Goal: Information Seeking & Learning: Learn about a topic

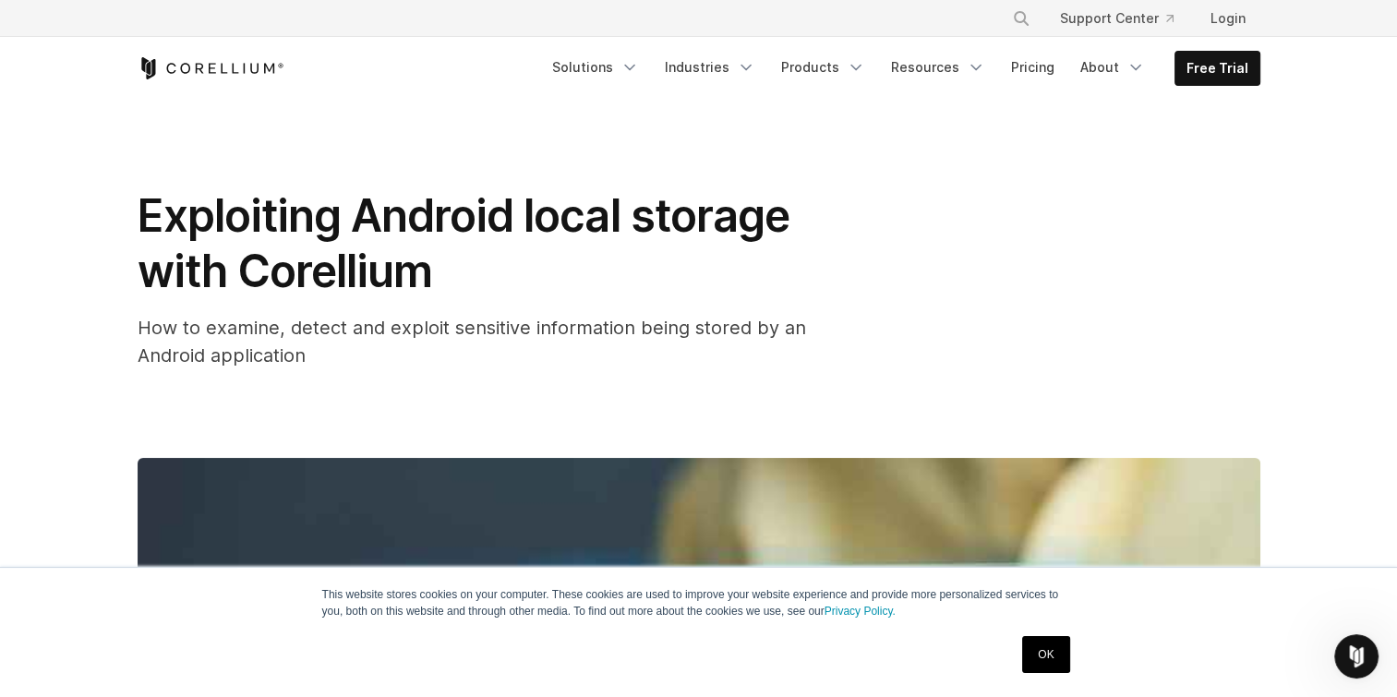
click at [901, 242] on div "Exploiting Android local storage with Corellium How to examine, detect and expl…" at bounding box center [699, 278] width 1123 height 181
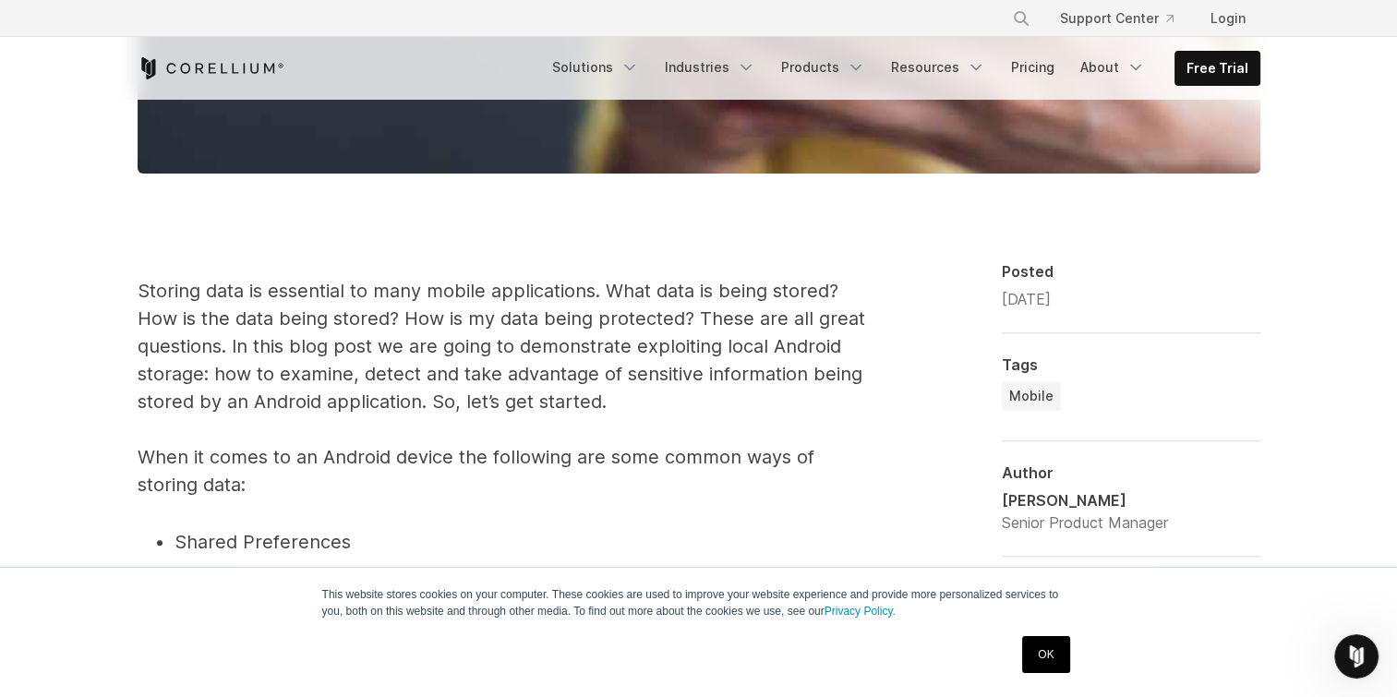
scroll to position [908, 0]
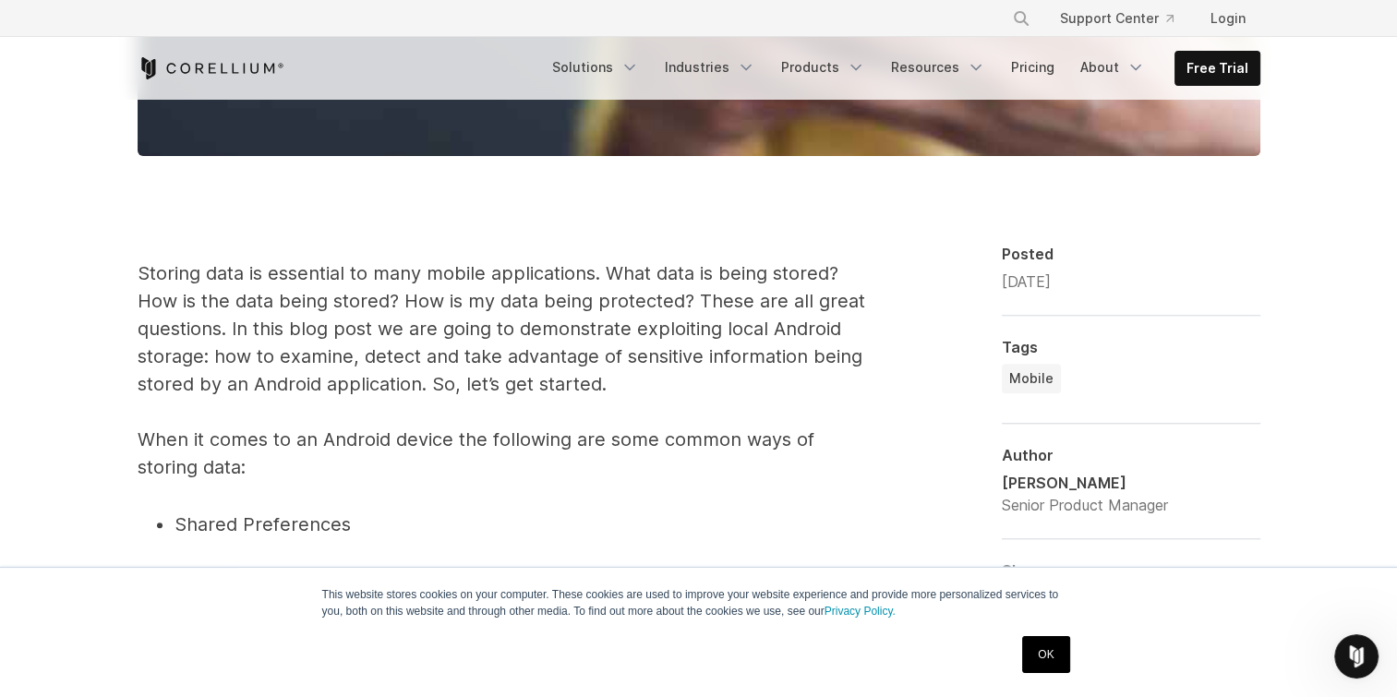
click at [639, 298] on p "Storing data is essential to many mobile applications. What data is being store…" at bounding box center [507, 370] width 739 height 222
click at [626, 374] on p "Storing data is essential to many mobile applications. What data is being store…" at bounding box center [507, 370] width 739 height 222
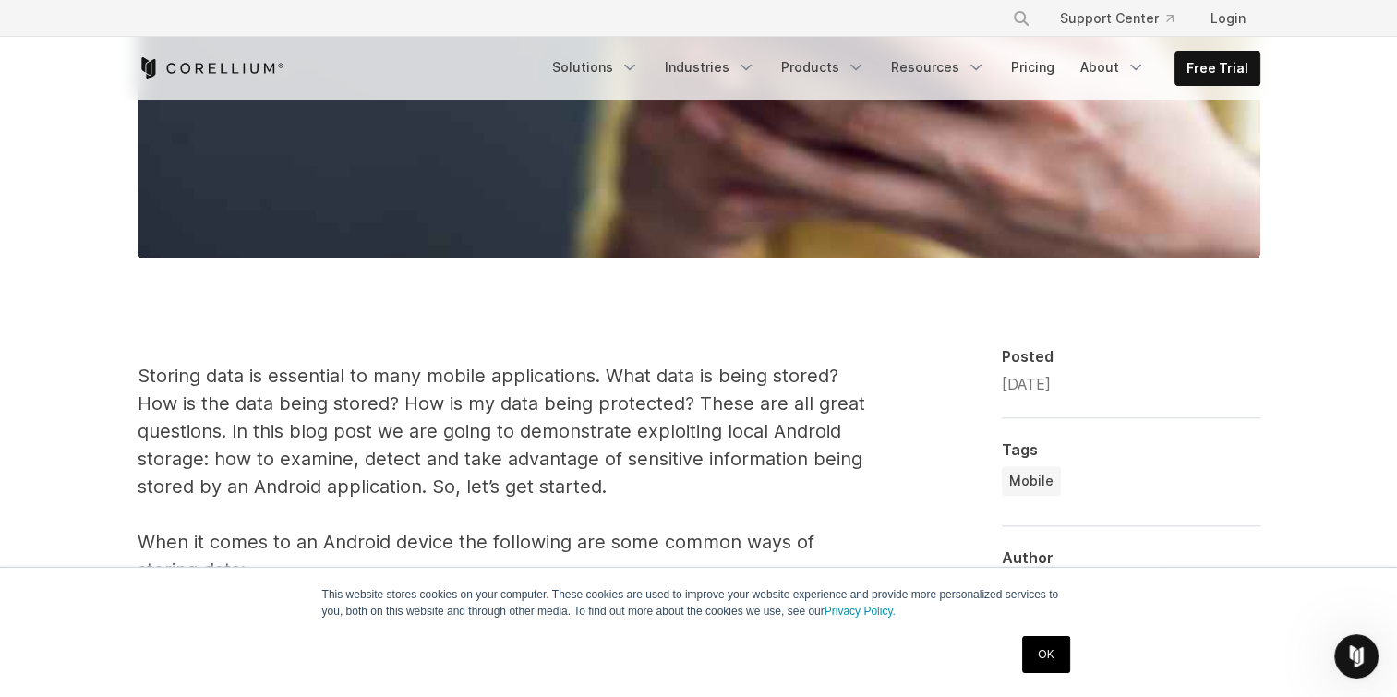
scroll to position [807, 0]
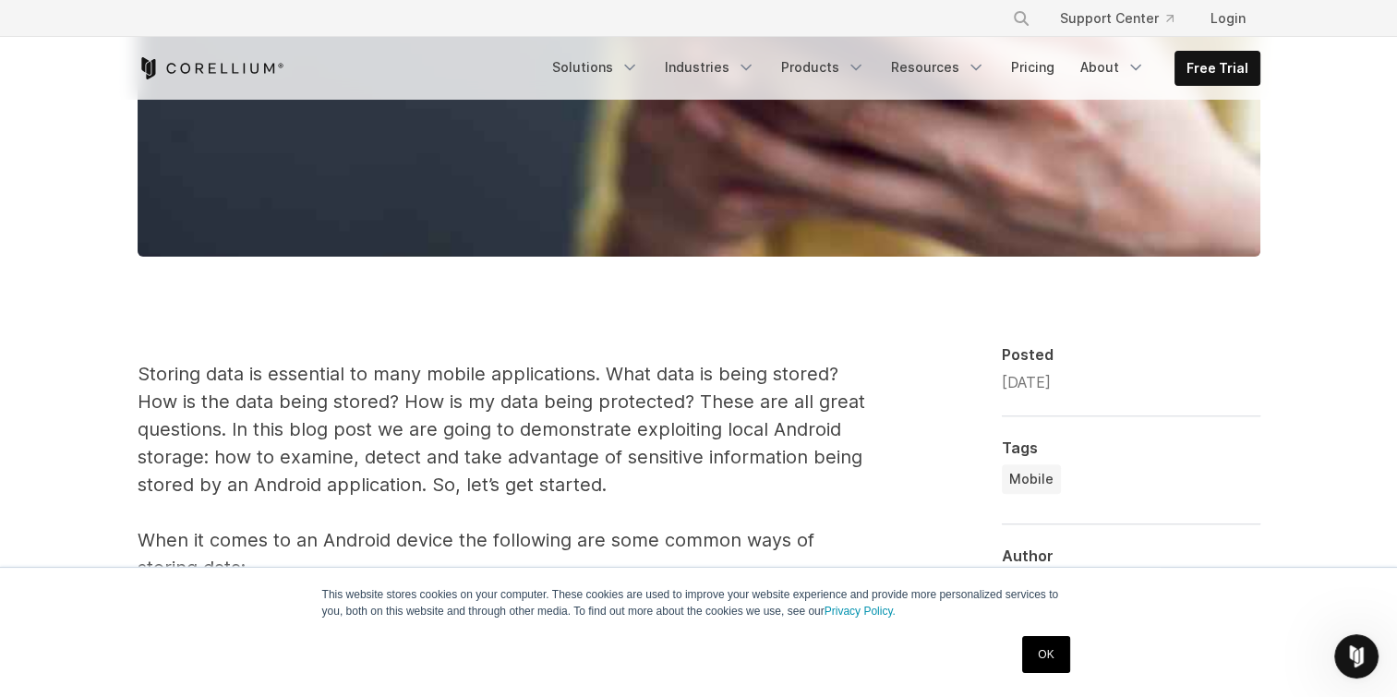
click at [647, 488] on p "Storing data is essential to many mobile applications. What data is being store…" at bounding box center [507, 471] width 739 height 222
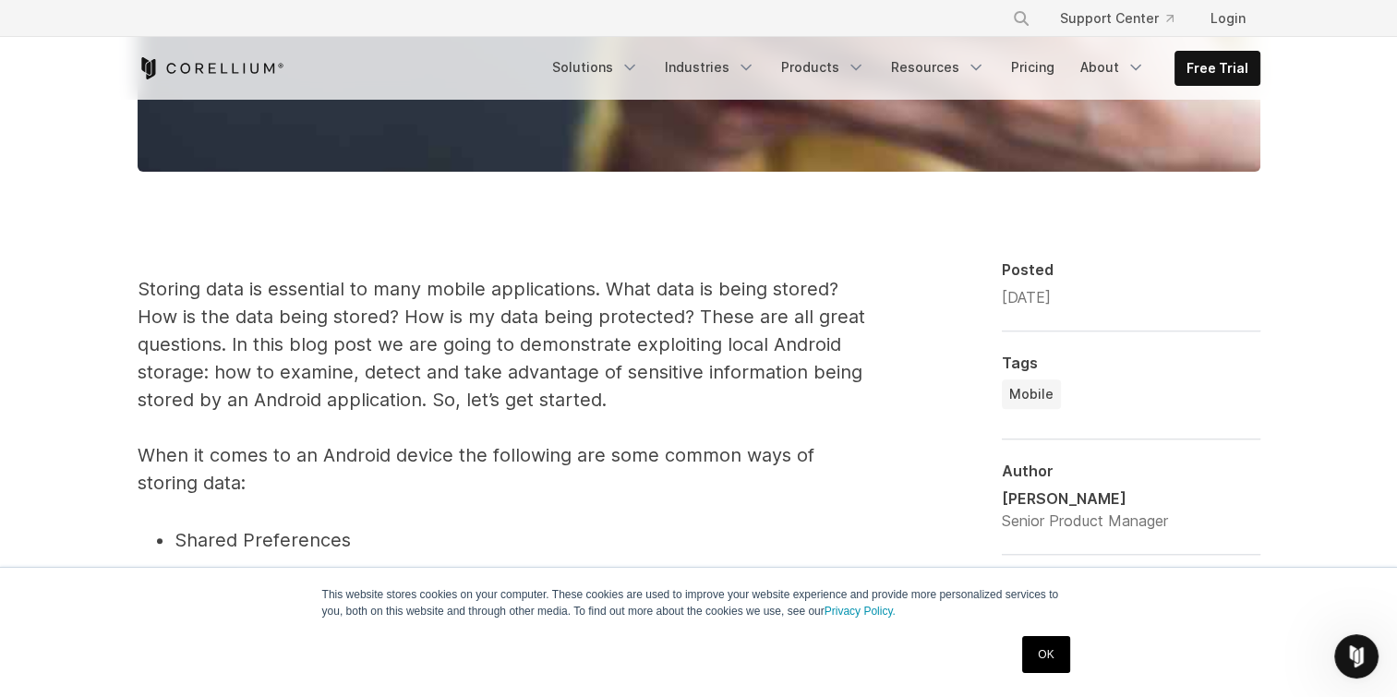
scroll to position [960, 0]
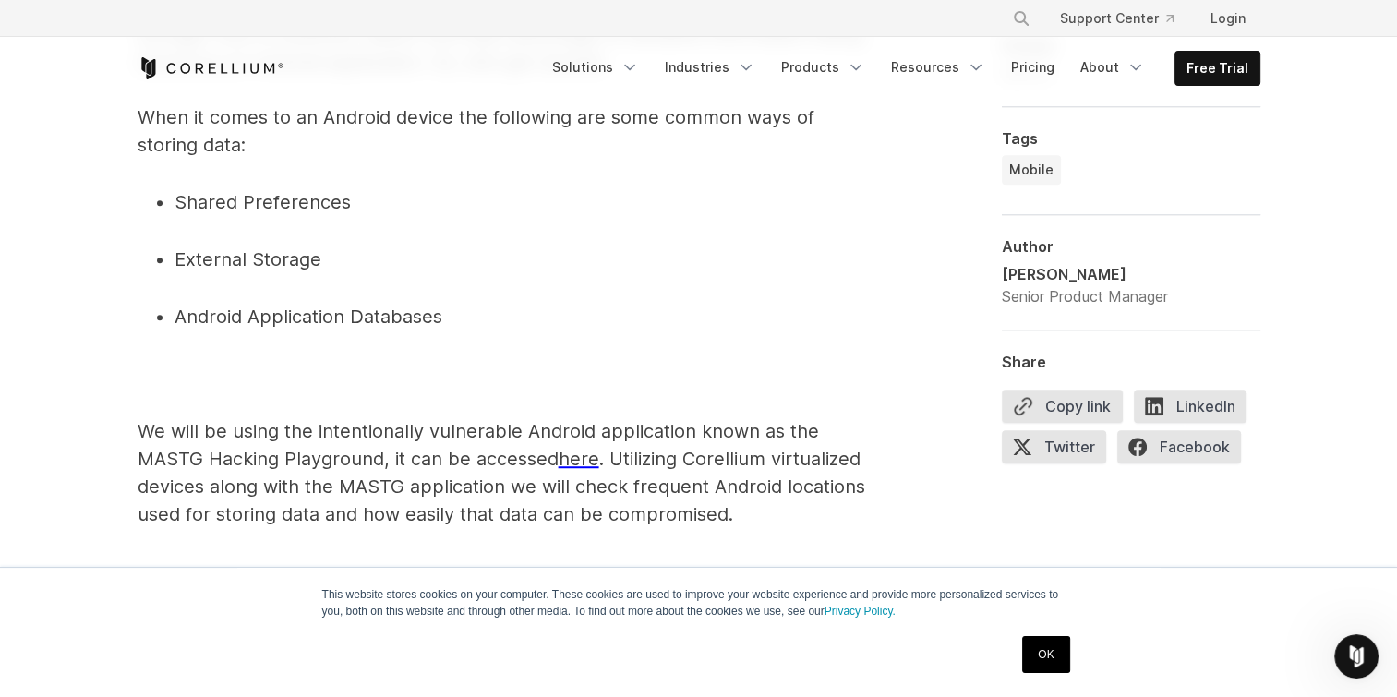
scroll to position [1232, 0]
click at [390, 436] on p "We will be using the intentionally vulnerable Android application known as the …" at bounding box center [507, 471] width 739 height 111
click at [410, 431] on p "We will be using the intentionally vulnerable Android application known as the …" at bounding box center [507, 471] width 739 height 111
click at [443, 457] on p "We will be using the intentionally vulnerable Android application known as the …" at bounding box center [507, 471] width 739 height 111
click at [437, 476] on p "We will be using the intentionally vulnerable Android application known as the …" at bounding box center [507, 471] width 739 height 111
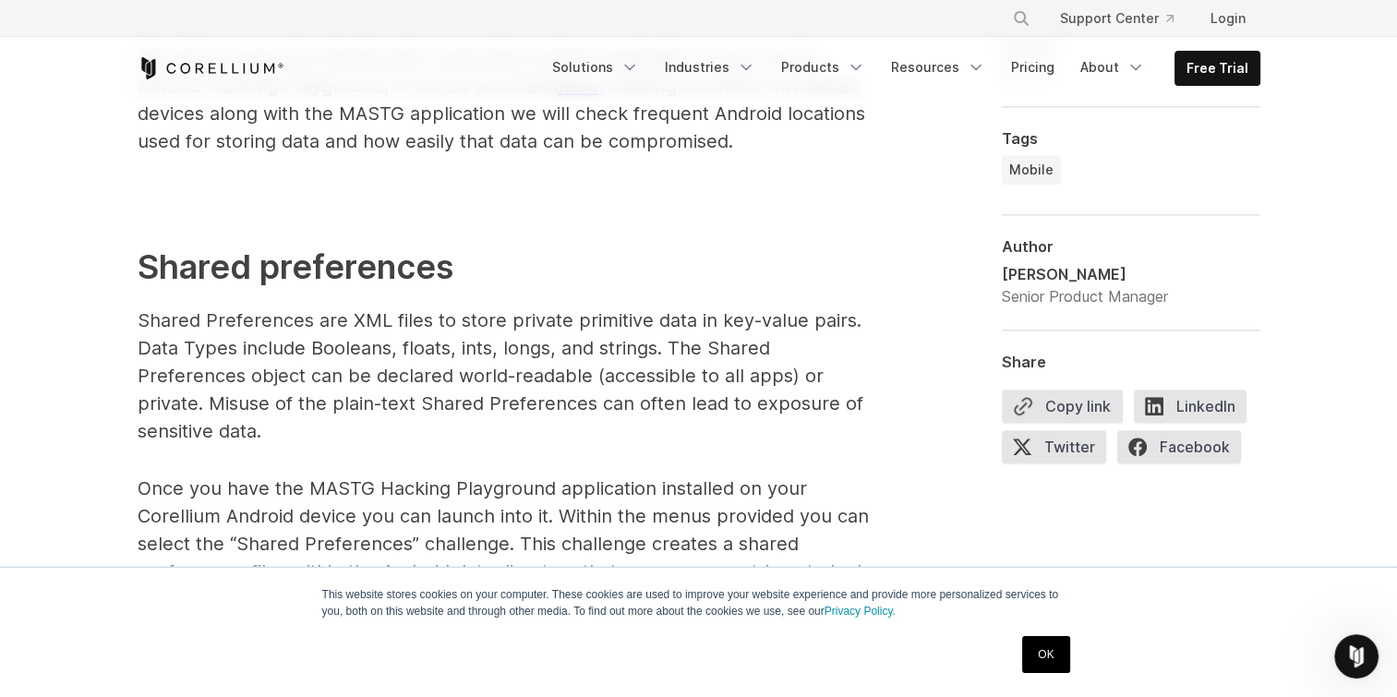
scroll to position [1609, 0]
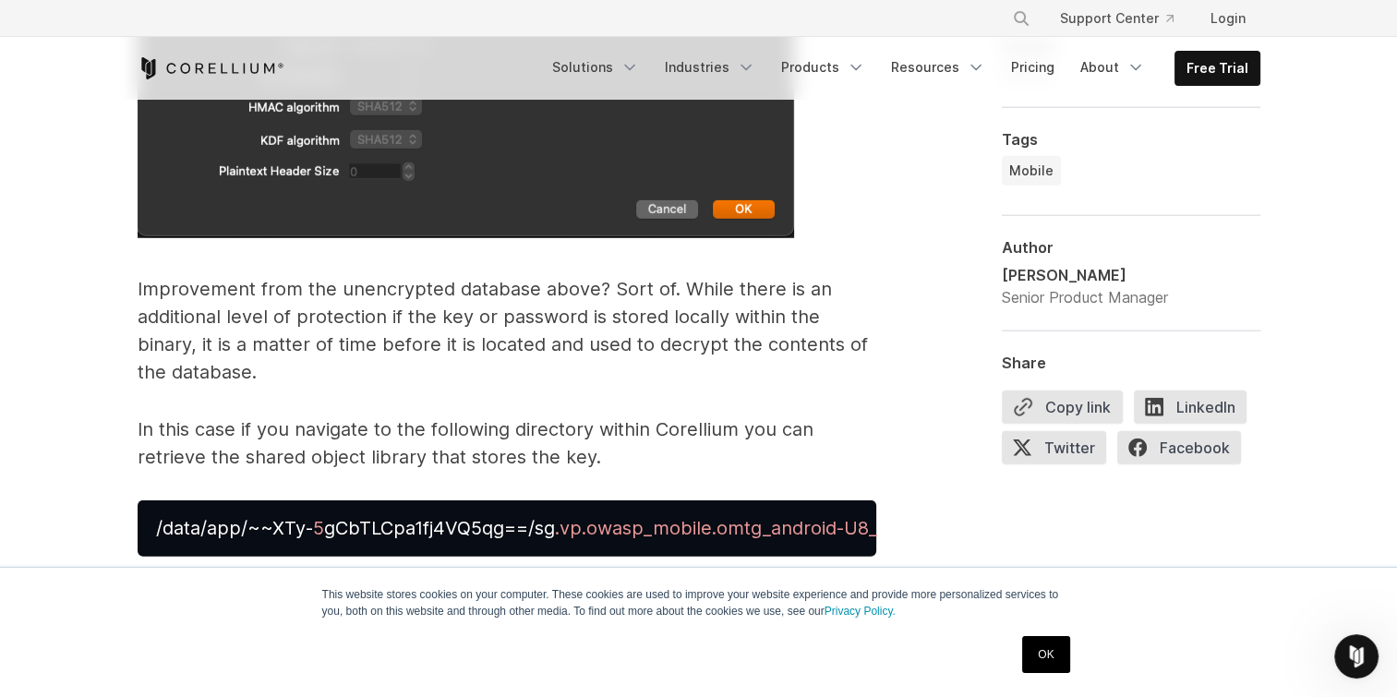
scroll to position [5178, 0]
click at [528, 428] on p "In this case if you navigate to the following directory within Corellium you ca…" at bounding box center [507, 443] width 739 height 55
click at [573, 416] on p "In this case if you navigate to the following directory within Corellium you ca…" at bounding box center [507, 443] width 739 height 55
click at [615, 428] on p "In this case if you navigate to the following directory within Corellium you ca…" at bounding box center [507, 443] width 739 height 55
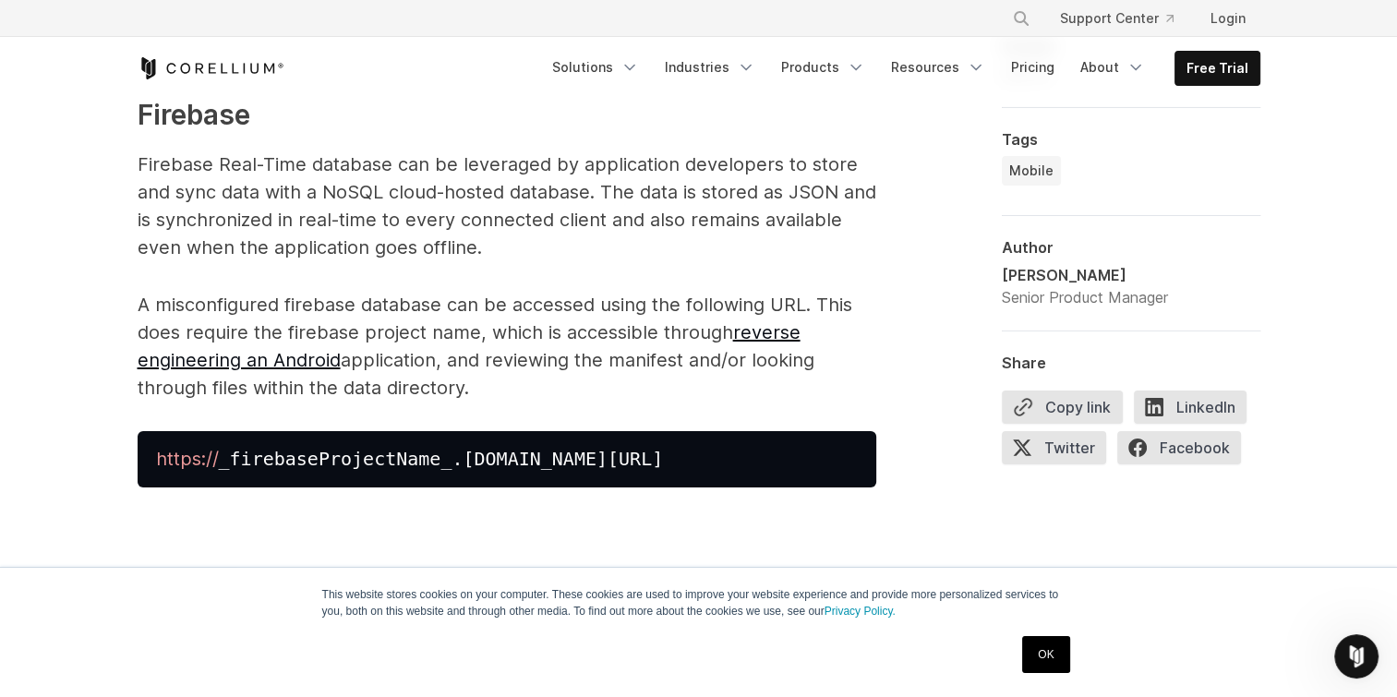
scroll to position [6560, 0]
